Goal: Find contact information: Find contact information

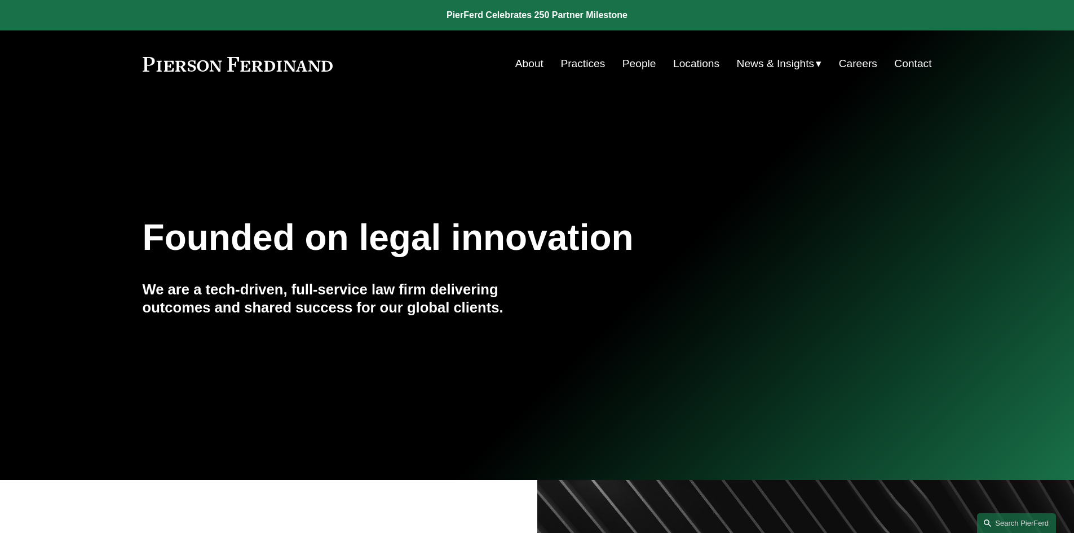
click at [537, 60] on link "About" at bounding box center [529, 63] width 28 height 21
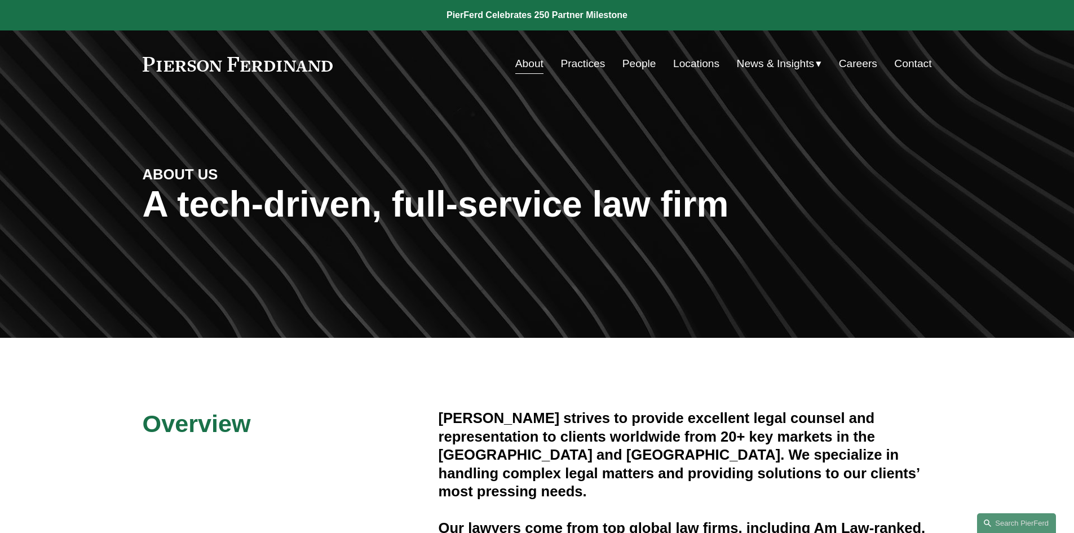
click at [697, 64] on link "Locations" at bounding box center [696, 63] width 46 height 21
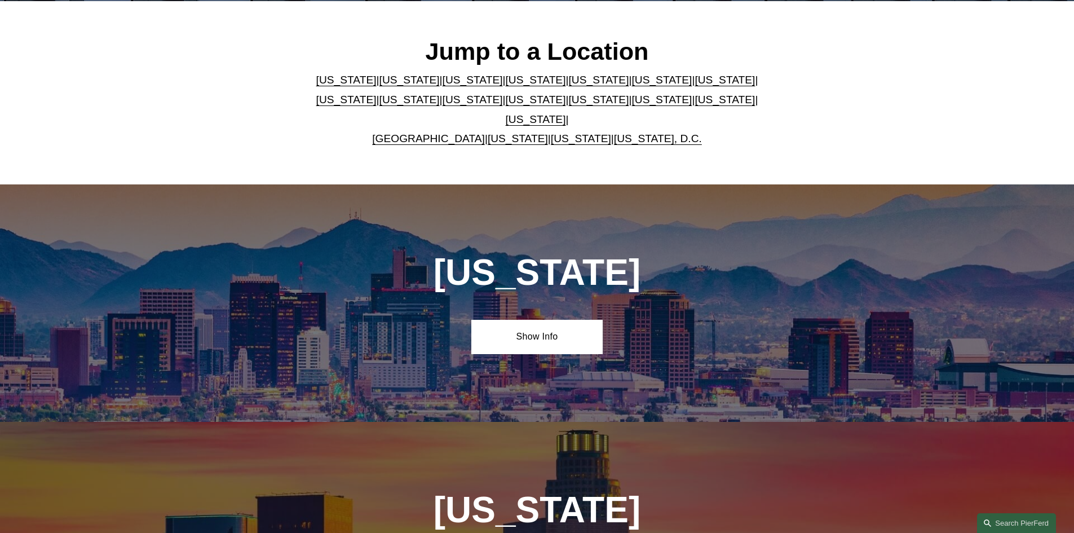
scroll to position [338, 0]
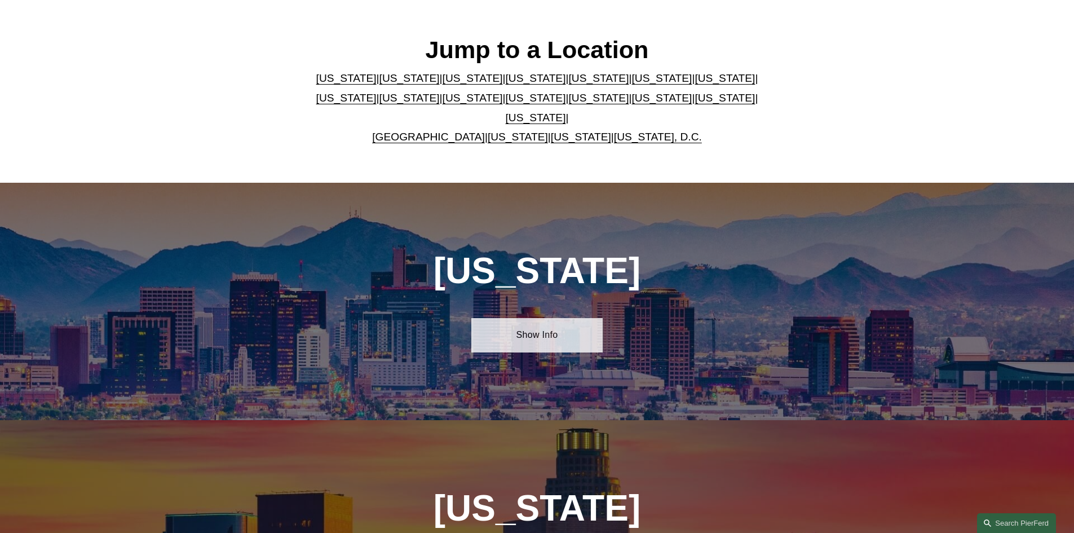
click at [555, 330] on link "Show Info" at bounding box center [536, 335] width 131 height 34
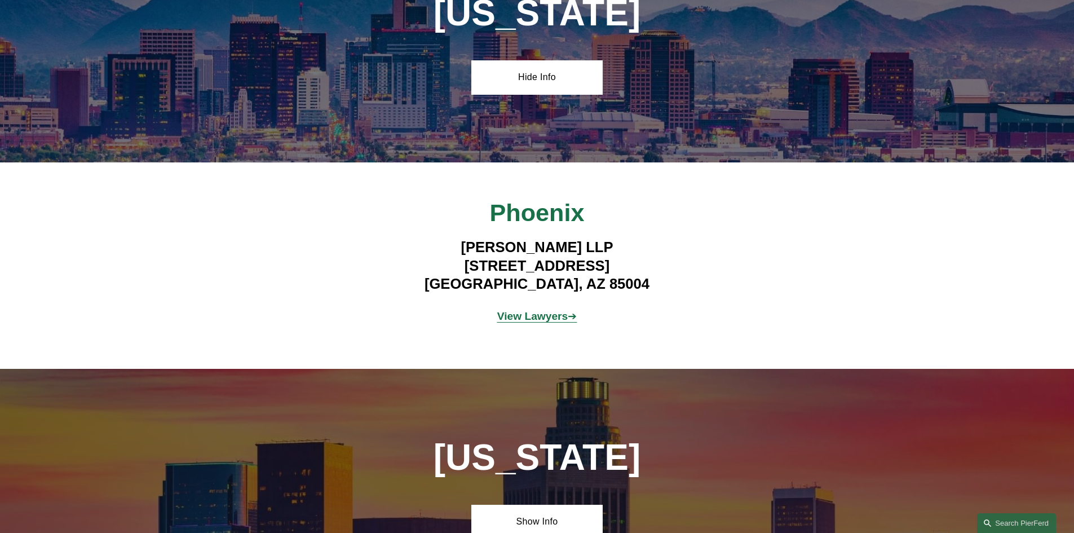
scroll to position [564, 0]
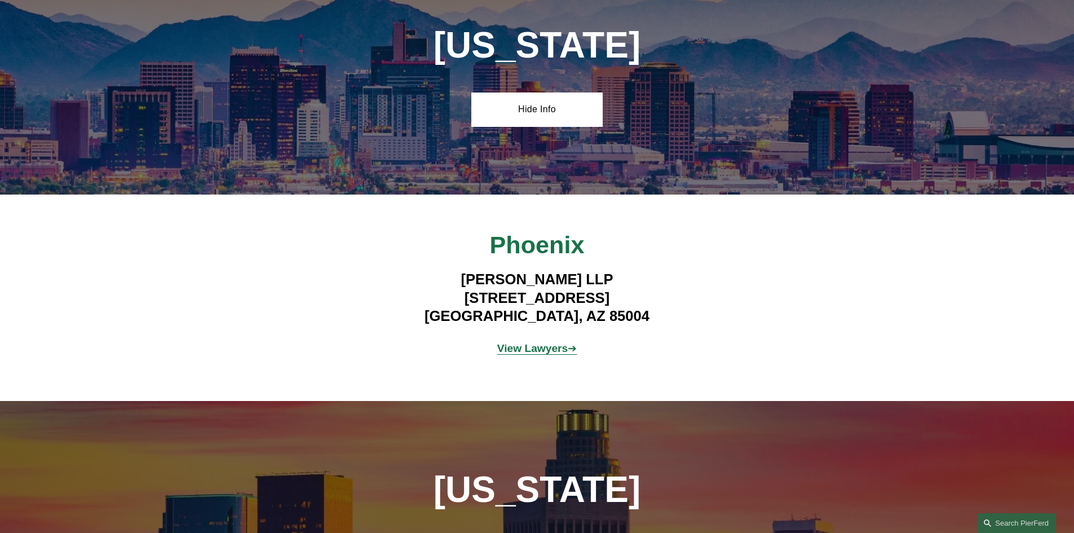
click at [551, 344] on strong "View Lawyers" at bounding box center [532, 348] width 71 height 12
drag, startPoint x: 531, startPoint y: 307, endPoint x: 417, endPoint y: 294, distance: 115.2
click at [417, 294] on h4 "Pierson Ferdinand LLP 2 North Central Ave, Suite 1800 Phoenix, AZ 85004" at bounding box center [537, 297] width 329 height 55
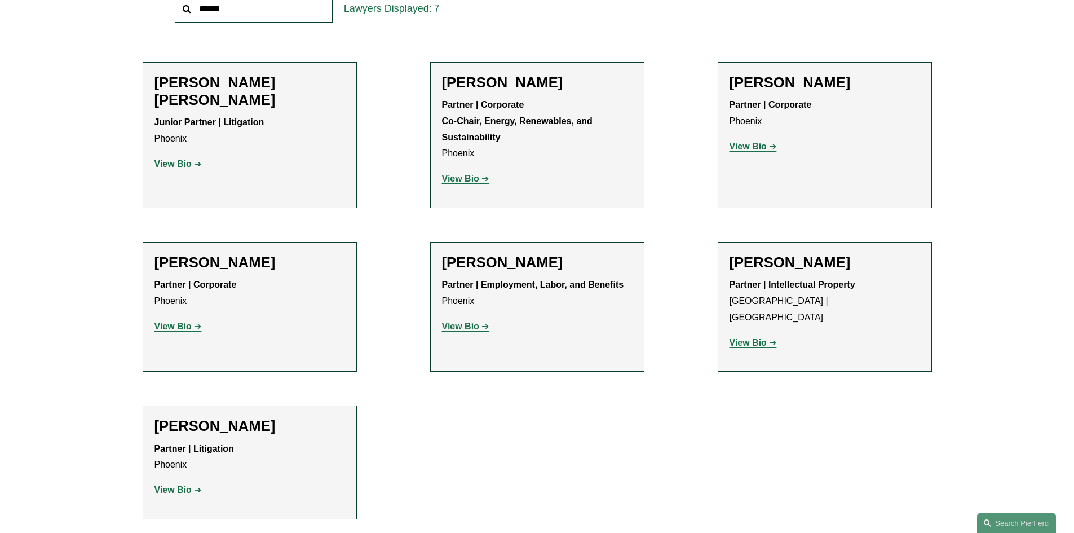
scroll to position [507, 0]
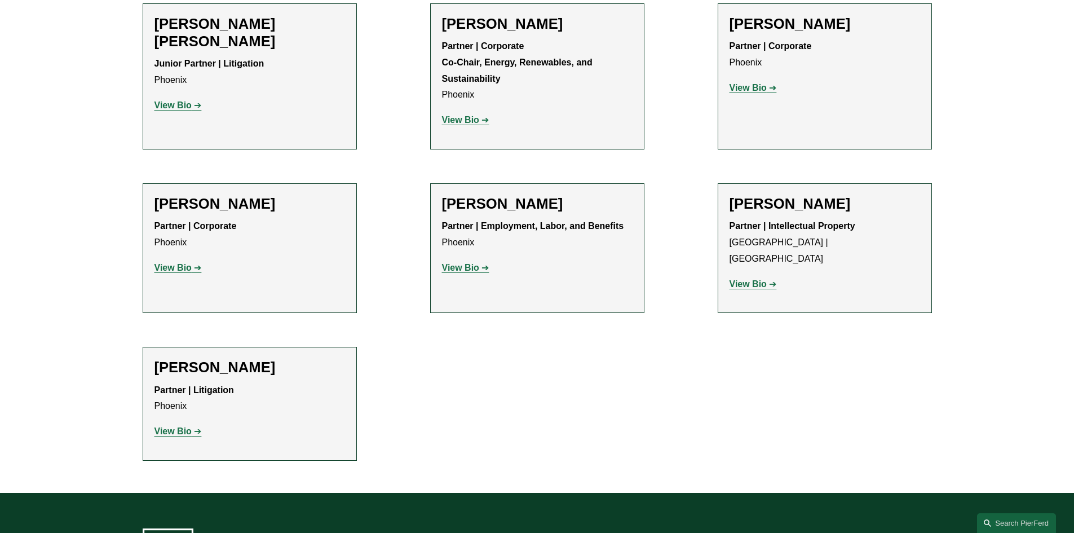
click at [165, 426] on strong "View Bio" at bounding box center [172, 431] width 37 height 10
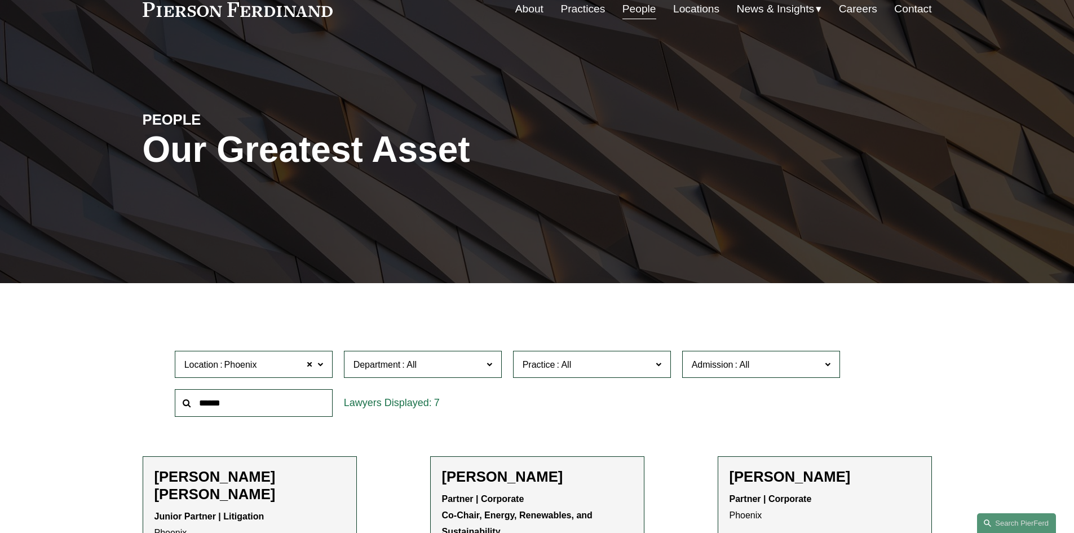
scroll to position [0, 0]
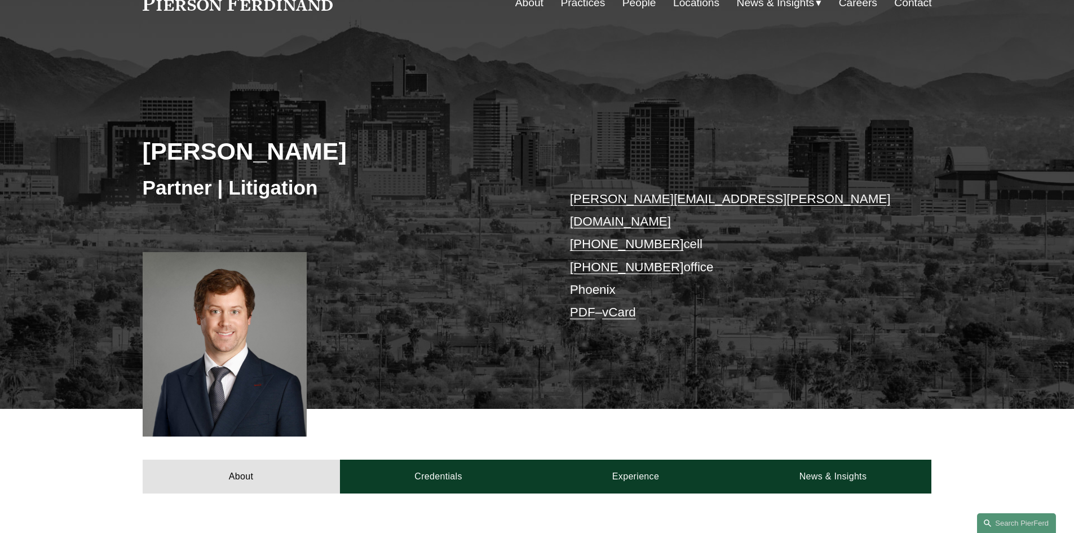
scroll to position [56, 0]
